Goal: Navigation & Orientation: Find specific page/section

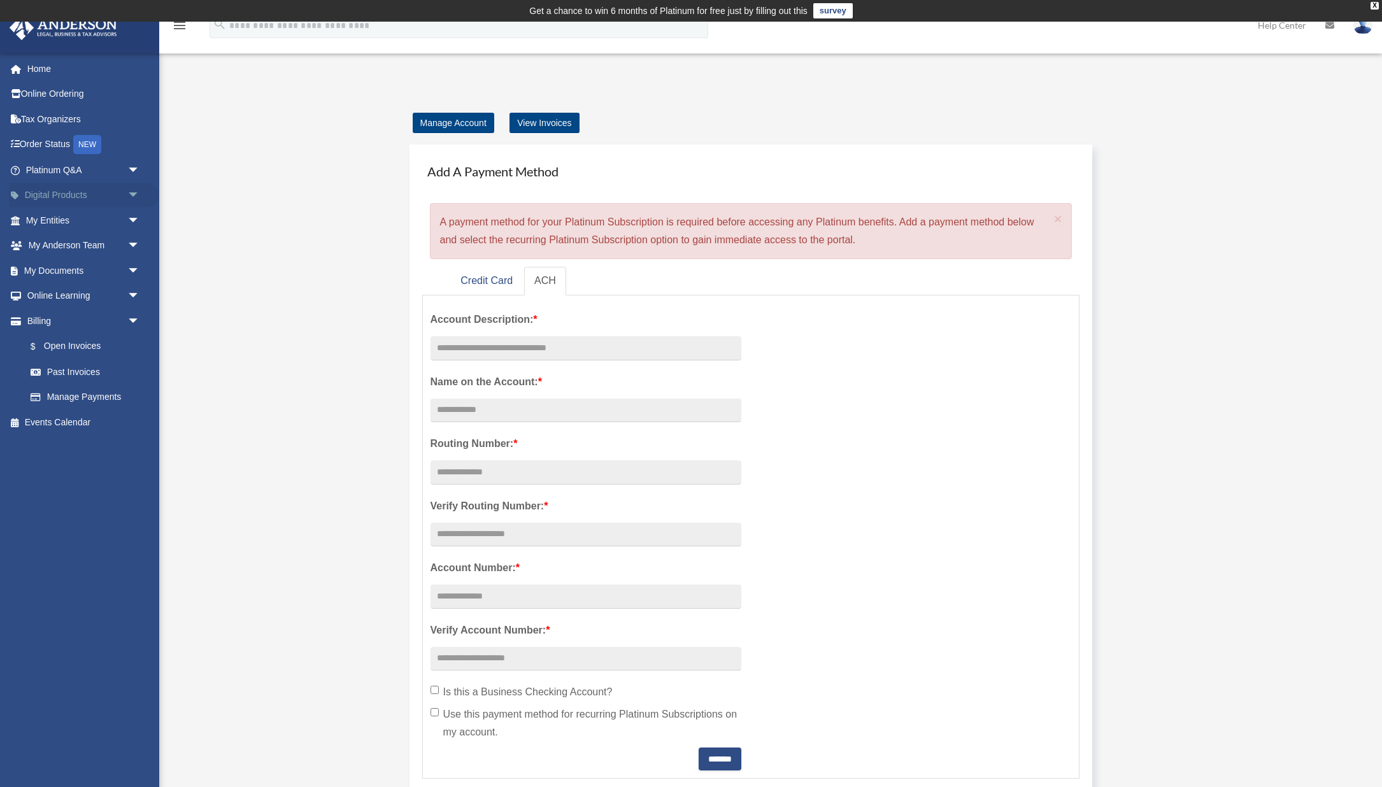
click at [86, 196] on link "Digital Products arrow_drop_down" at bounding box center [84, 195] width 150 height 25
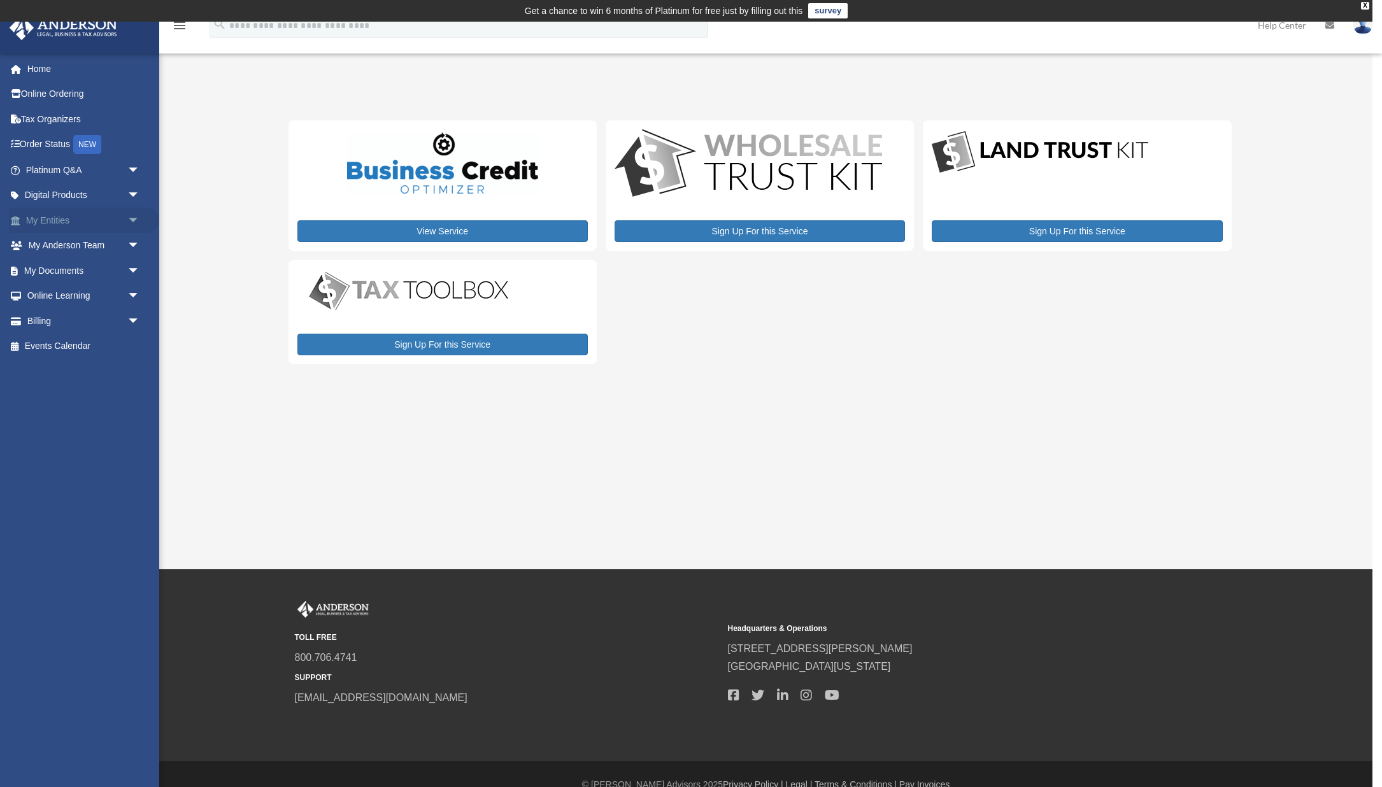
click at [71, 221] on link "My Entities arrow_drop_down" at bounding box center [84, 220] width 150 height 25
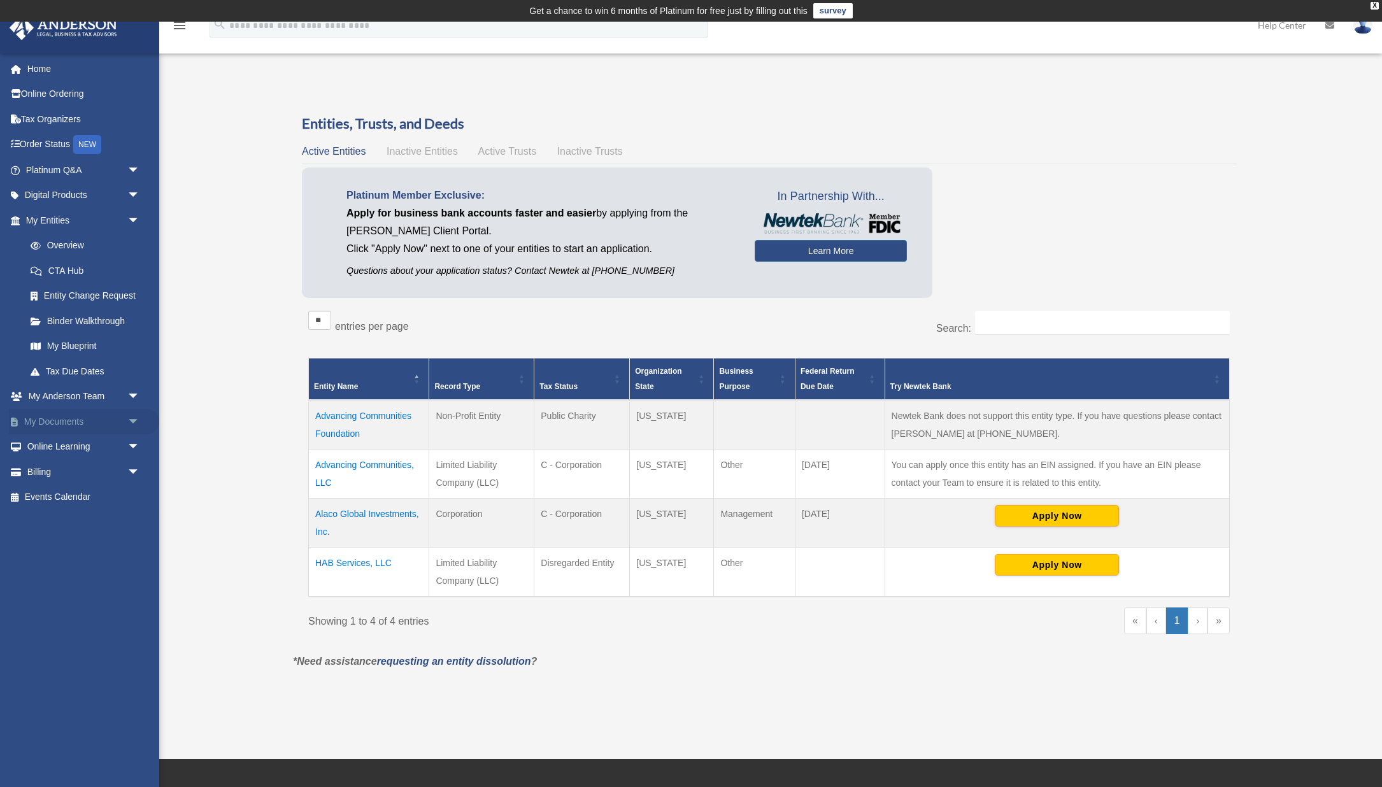
click at [85, 425] on link "My Documents arrow_drop_down" at bounding box center [84, 421] width 150 height 25
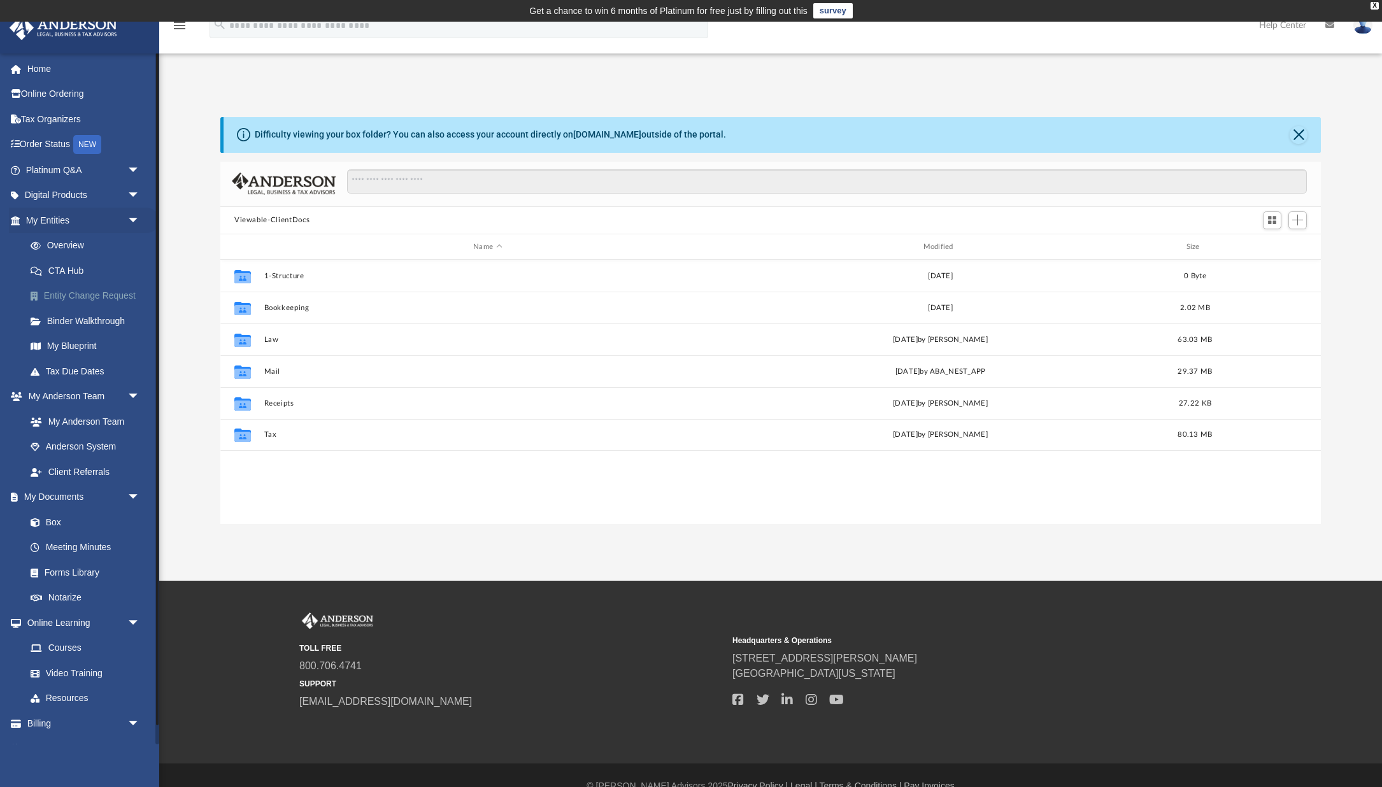
scroll to position [289, 1101]
click at [101, 545] on link "Meeting Minutes" at bounding box center [88, 547] width 141 height 25
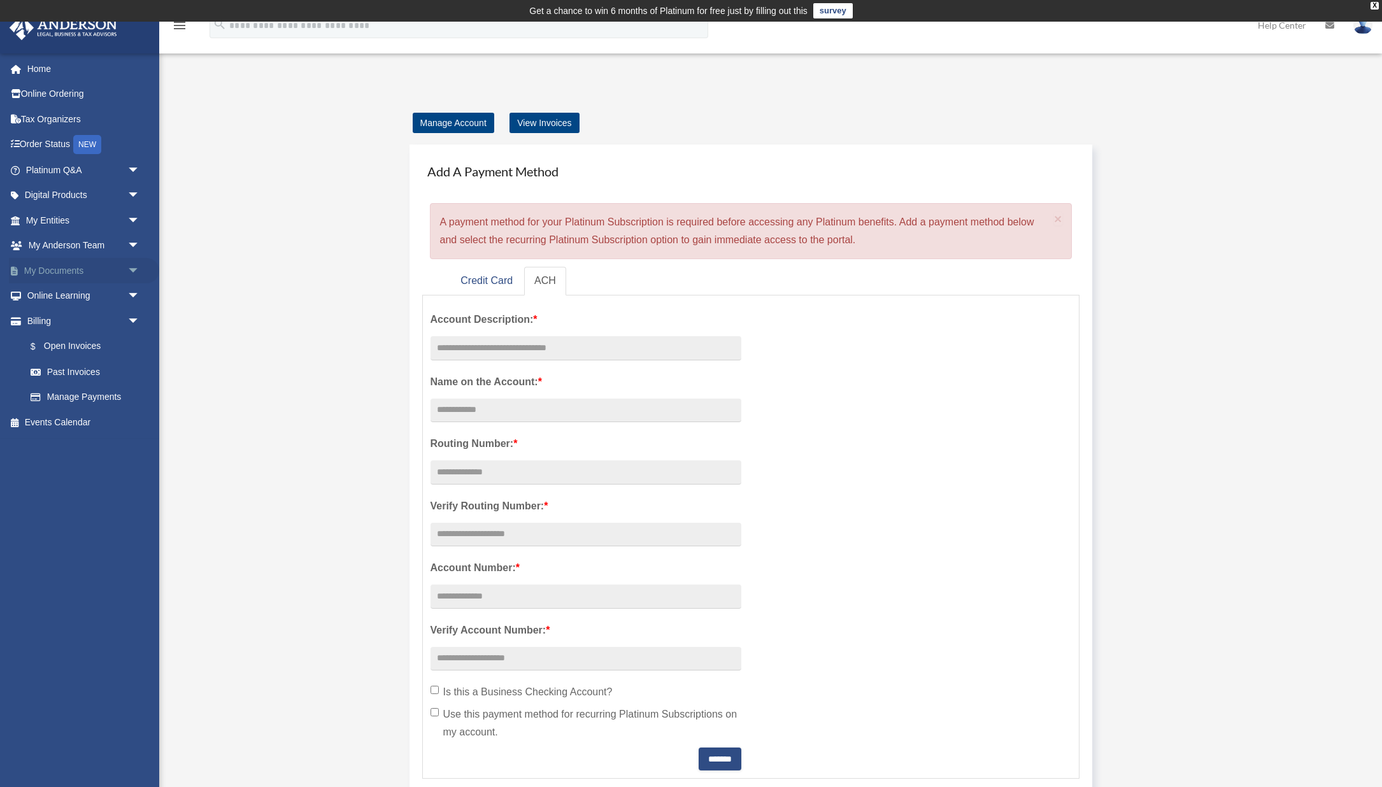
click at [85, 273] on link "My Documents arrow_drop_down" at bounding box center [84, 270] width 150 height 25
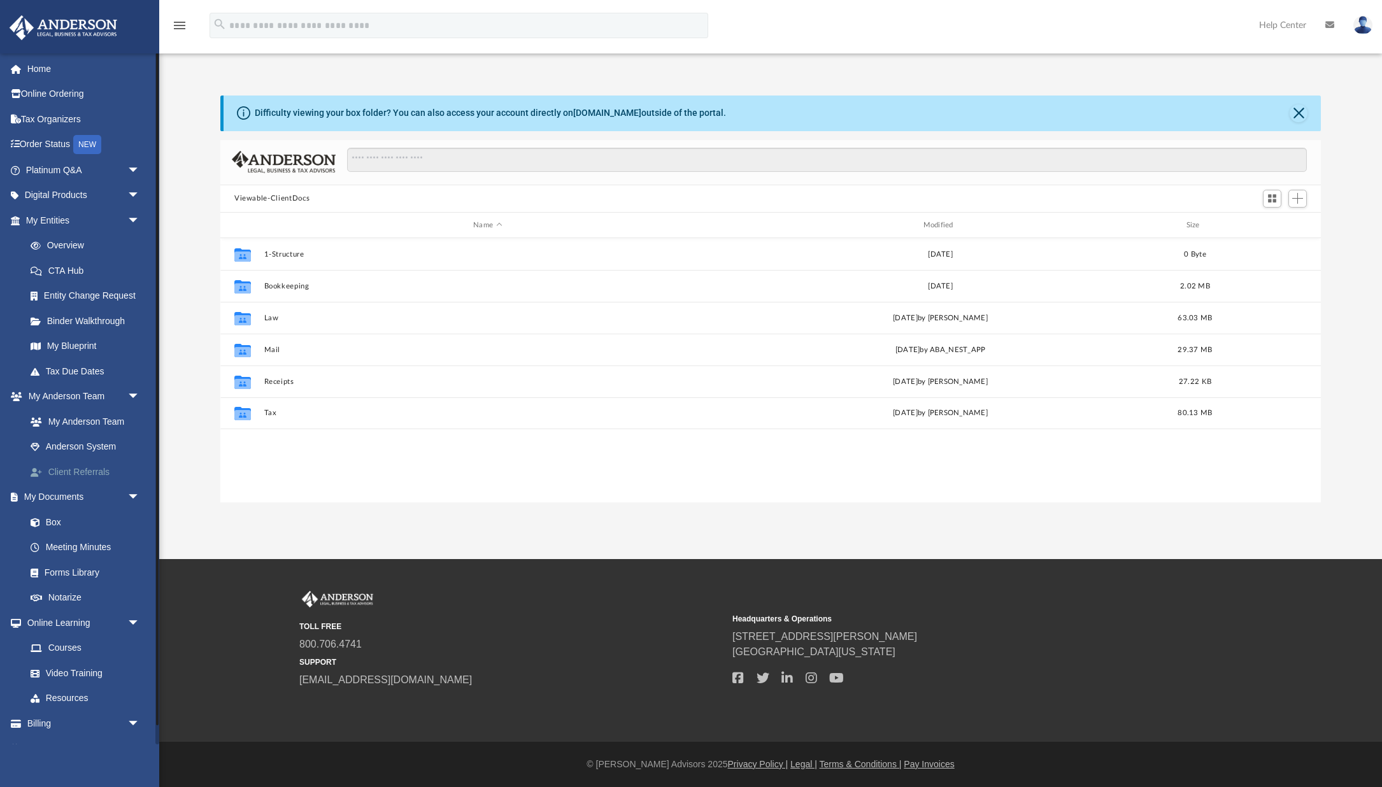
scroll to position [289, 1101]
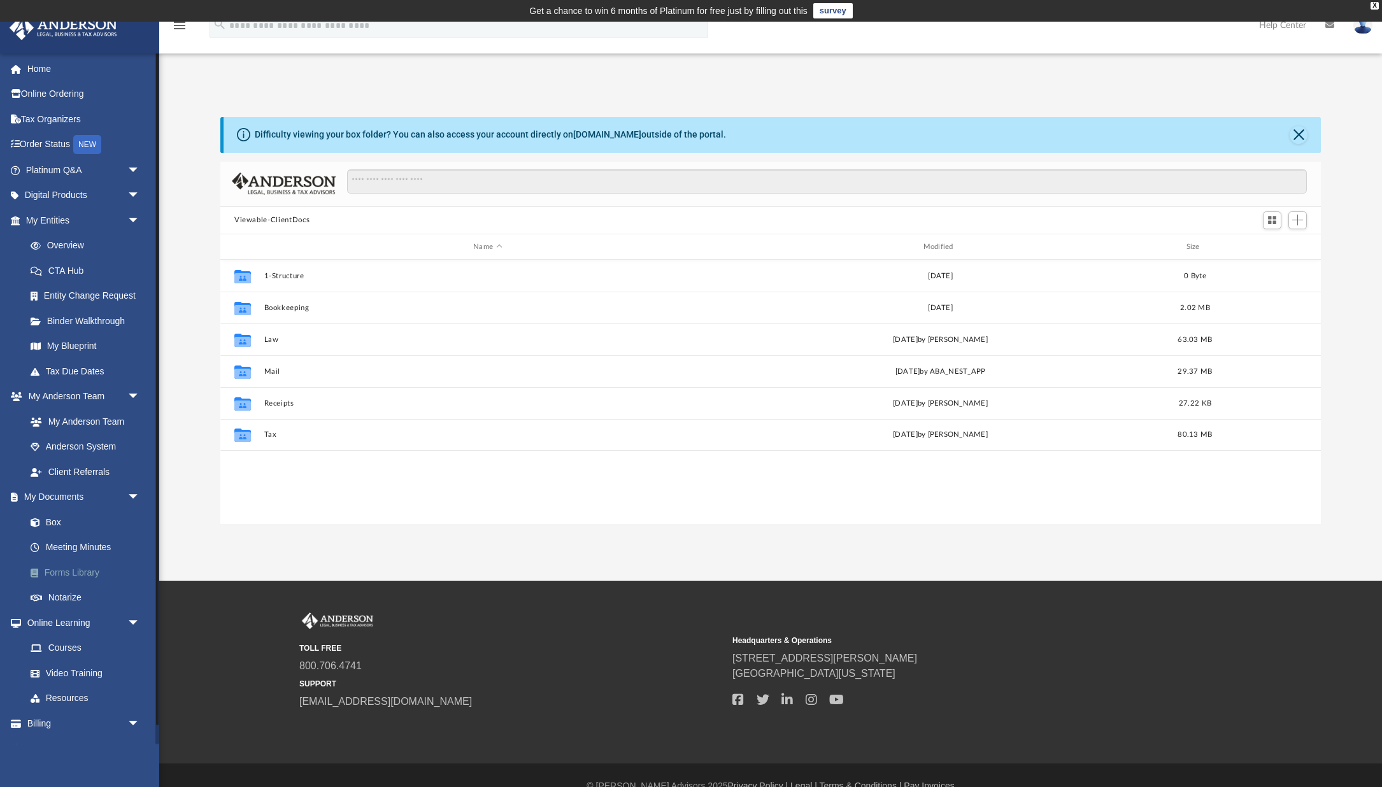
click at [83, 580] on link "Forms Library" at bounding box center [88, 572] width 141 height 25
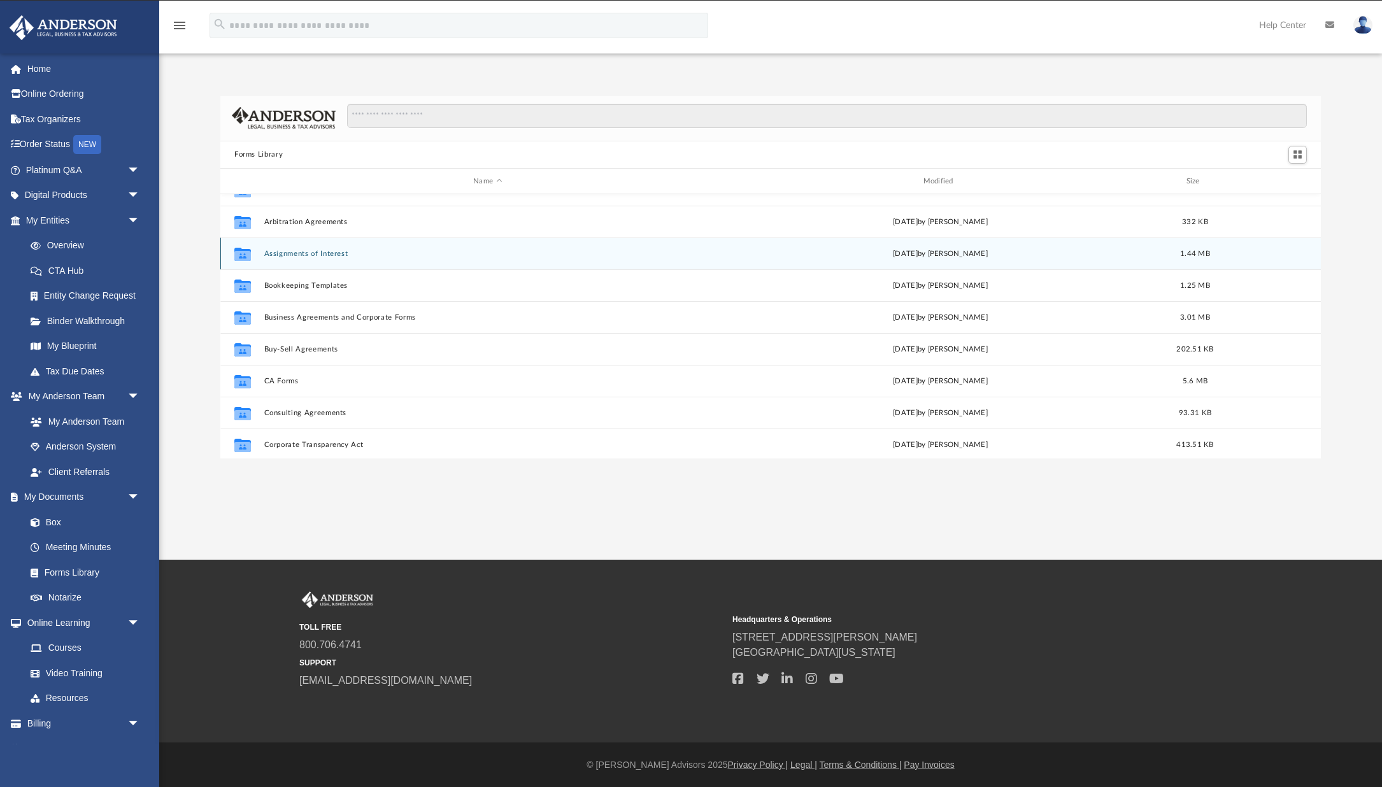
scroll to position [89, 0]
